Goal: Find specific page/section

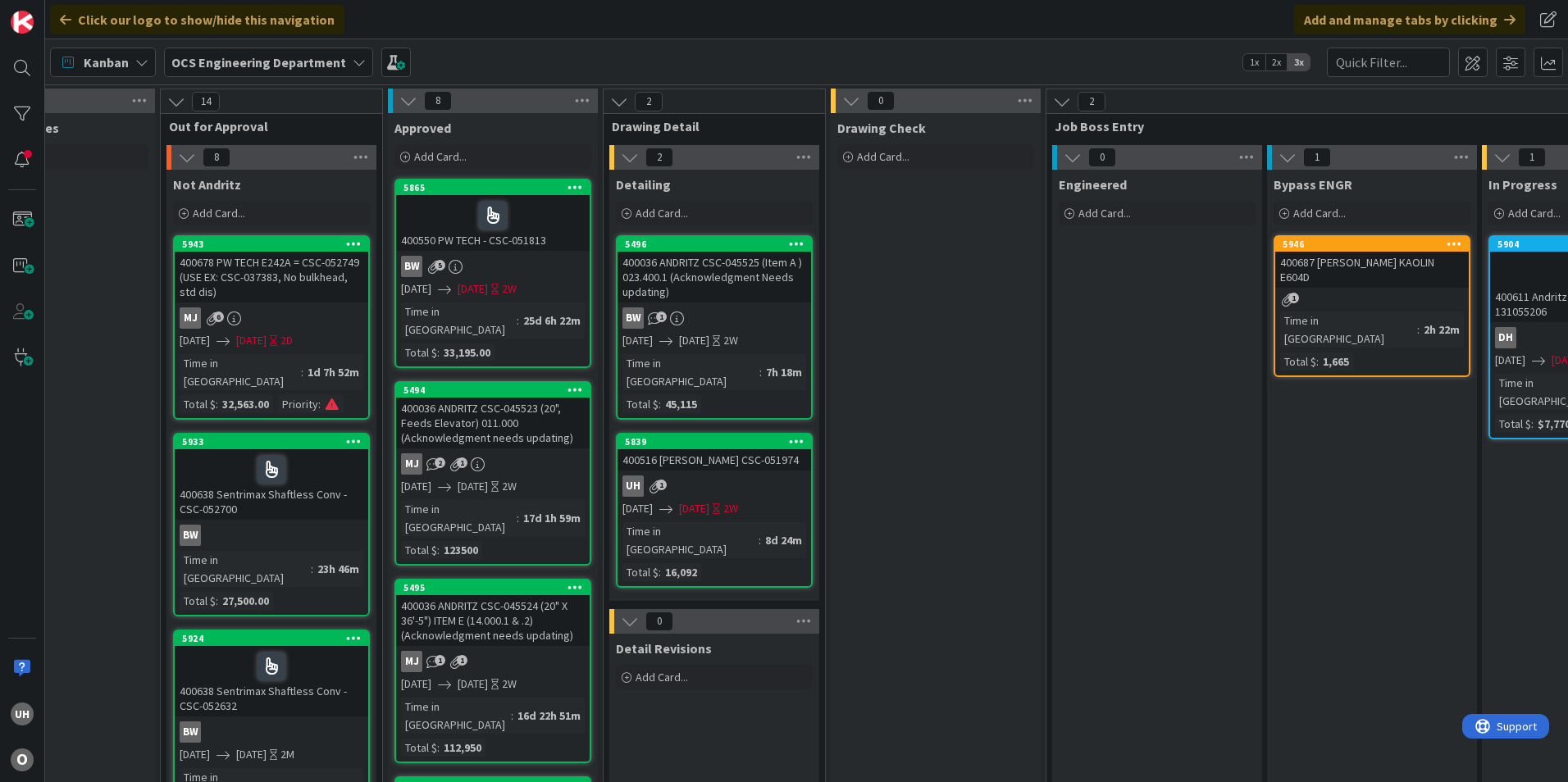
scroll to position [0, 1429]
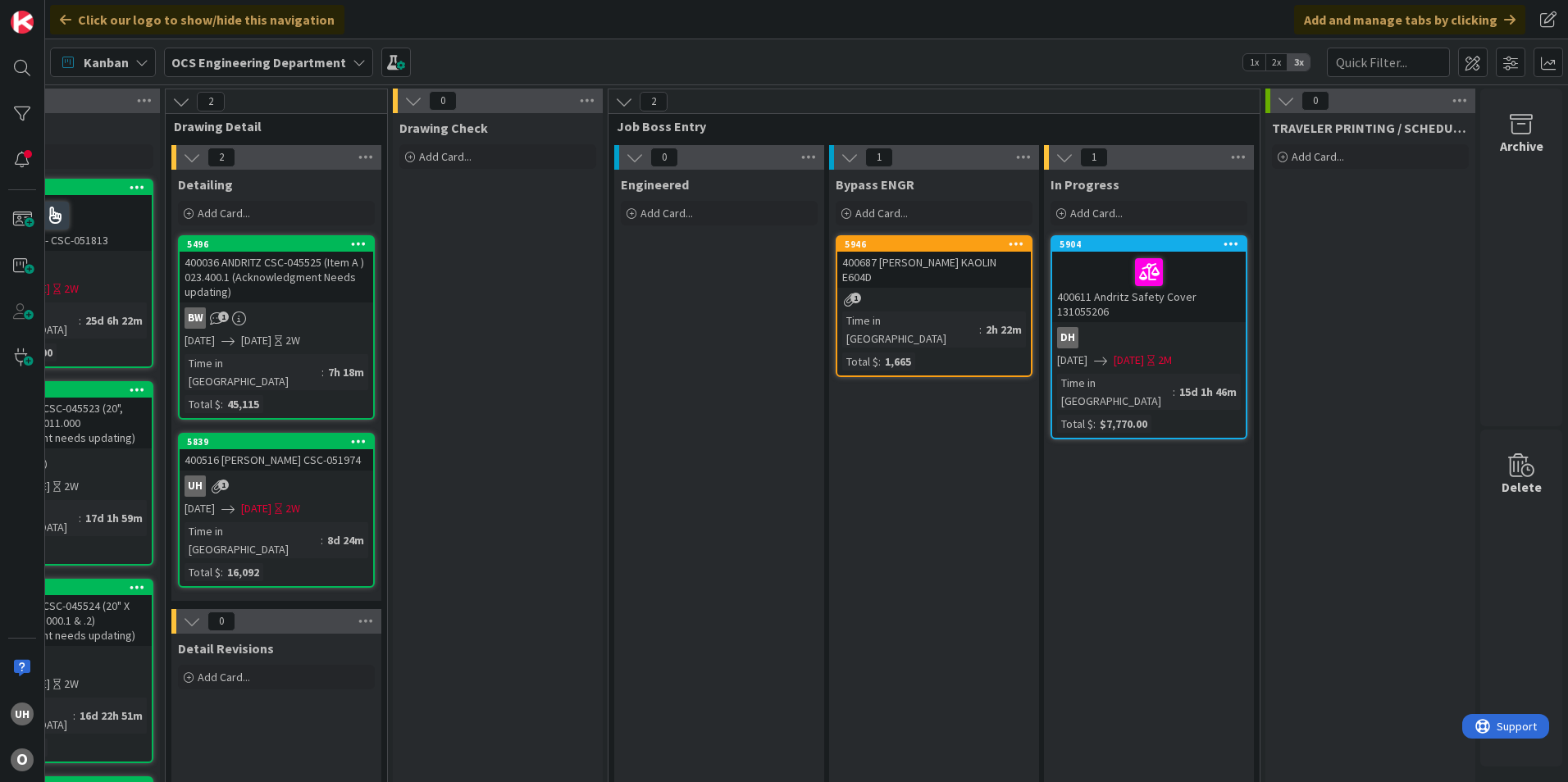
click at [922, 293] on div "1" at bounding box center [934, 300] width 194 height 14
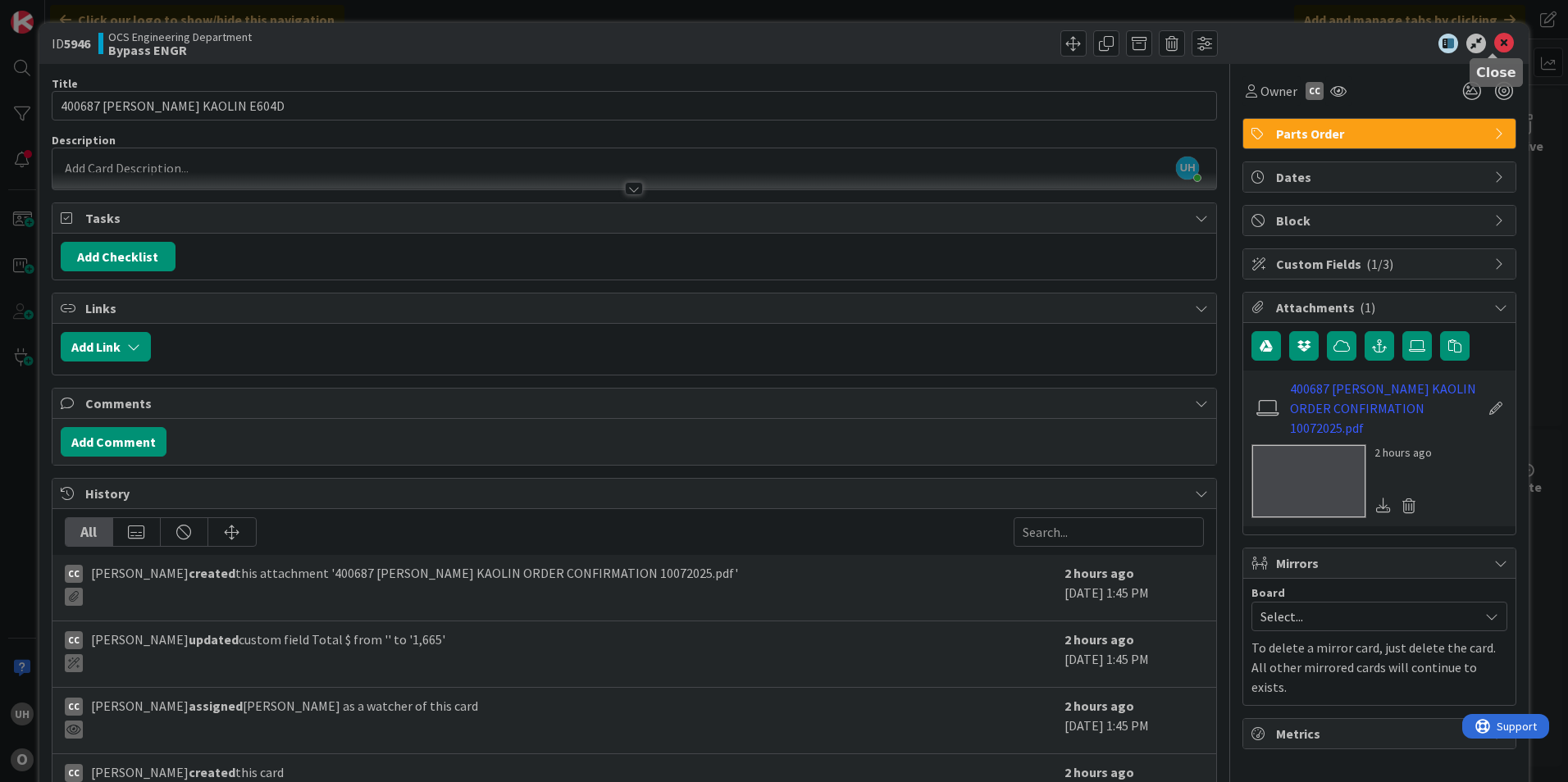
click at [1494, 43] on icon at bounding box center [1503, 43] width 20 height 20
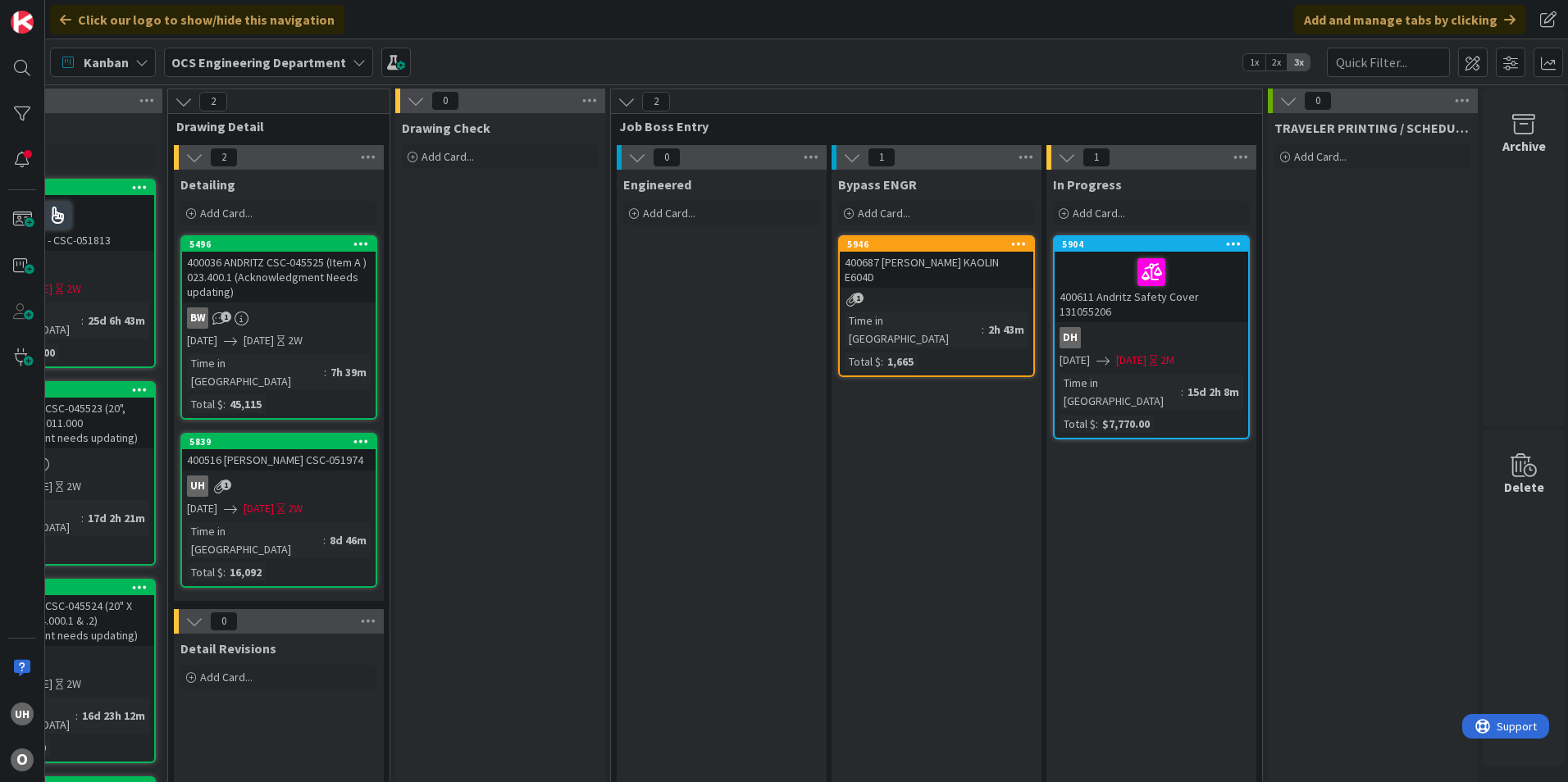
scroll to position [0, 1429]
